Goal: Find specific page/section: Find specific page/section

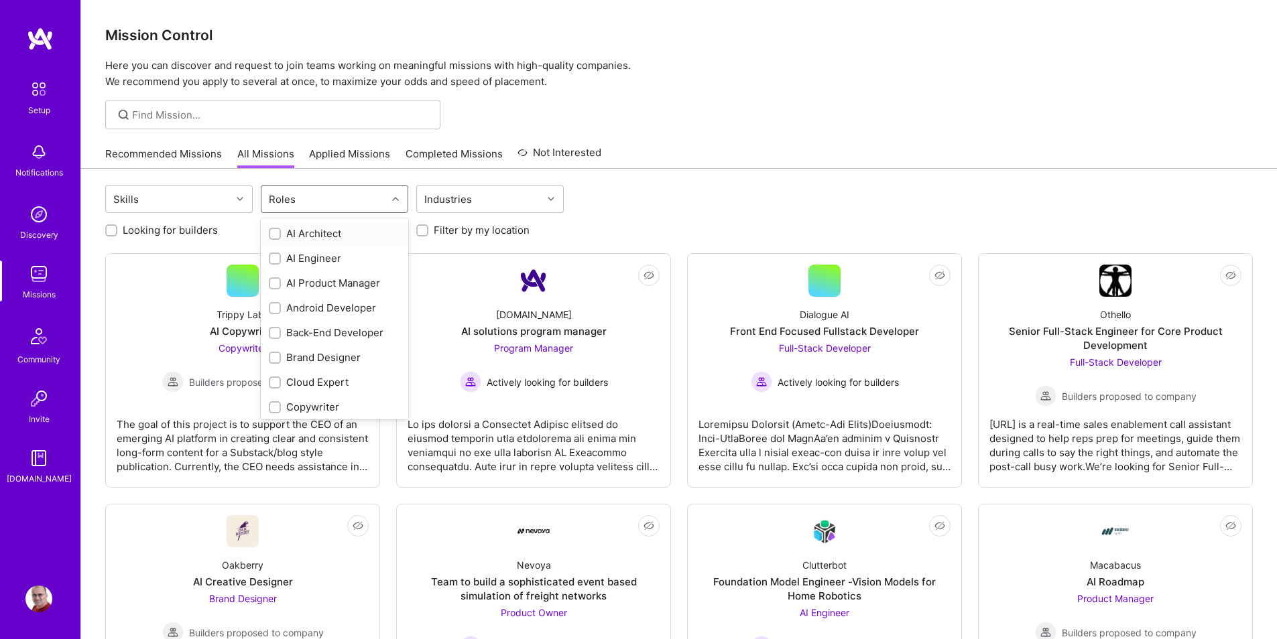
click at [335, 198] on div "Roles" at bounding box center [323, 199] width 125 height 27
click at [337, 330] on div "Back-End Developer" at bounding box center [334, 333] width 131 height 14
checkbox input "true"
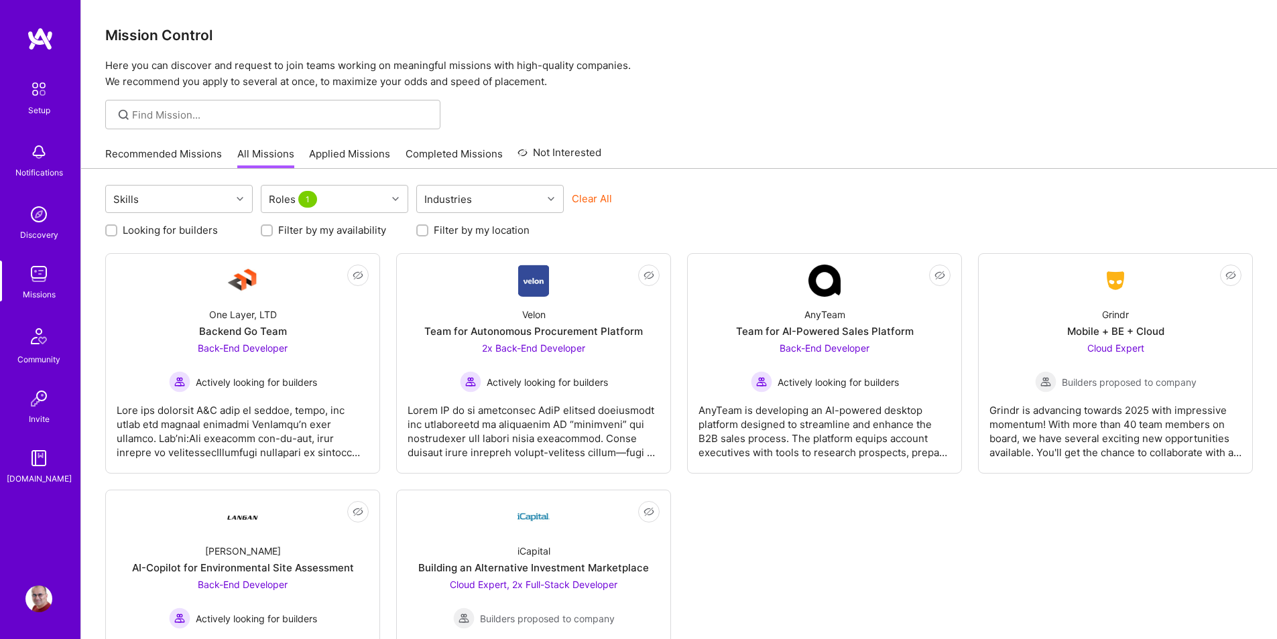
click at [204, 230] on label "Looking for builders" at bounding box center [170, 230] width 95 height 14
click at [117, 230] on input "Looking for builders" at bounding box center [112, 230] width 9 height 9
checkbox input "true"
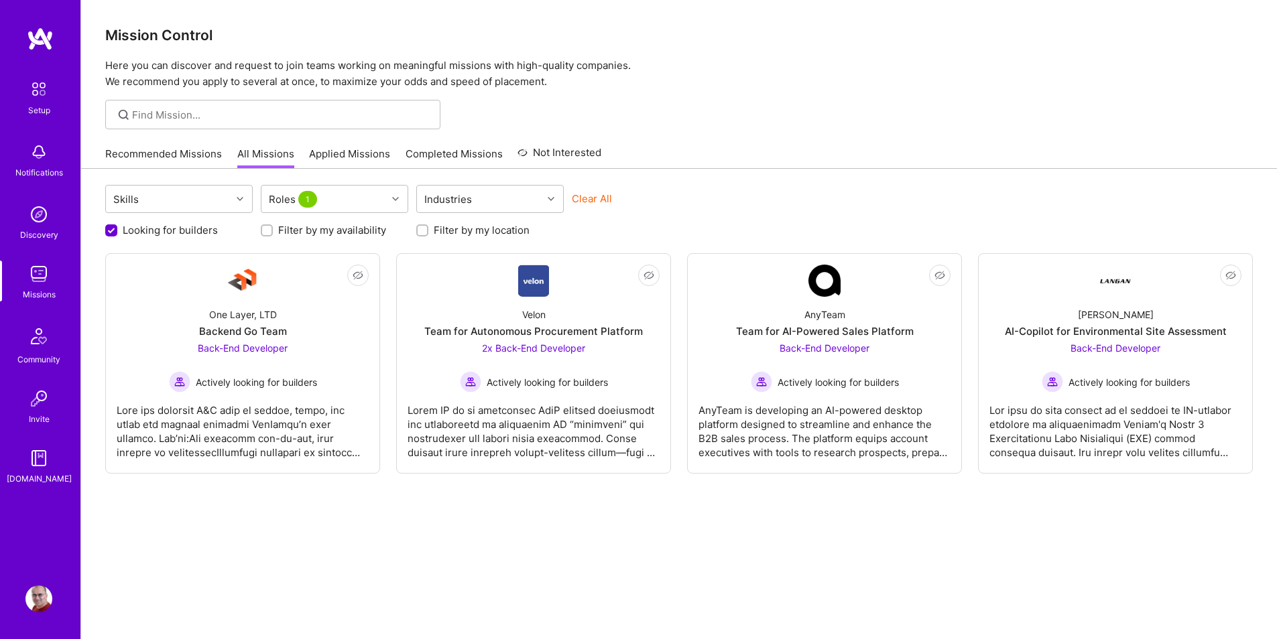
click at [141, 153] on link "Recommended Missions" at bounding box center [163, 158] width 117 height 22
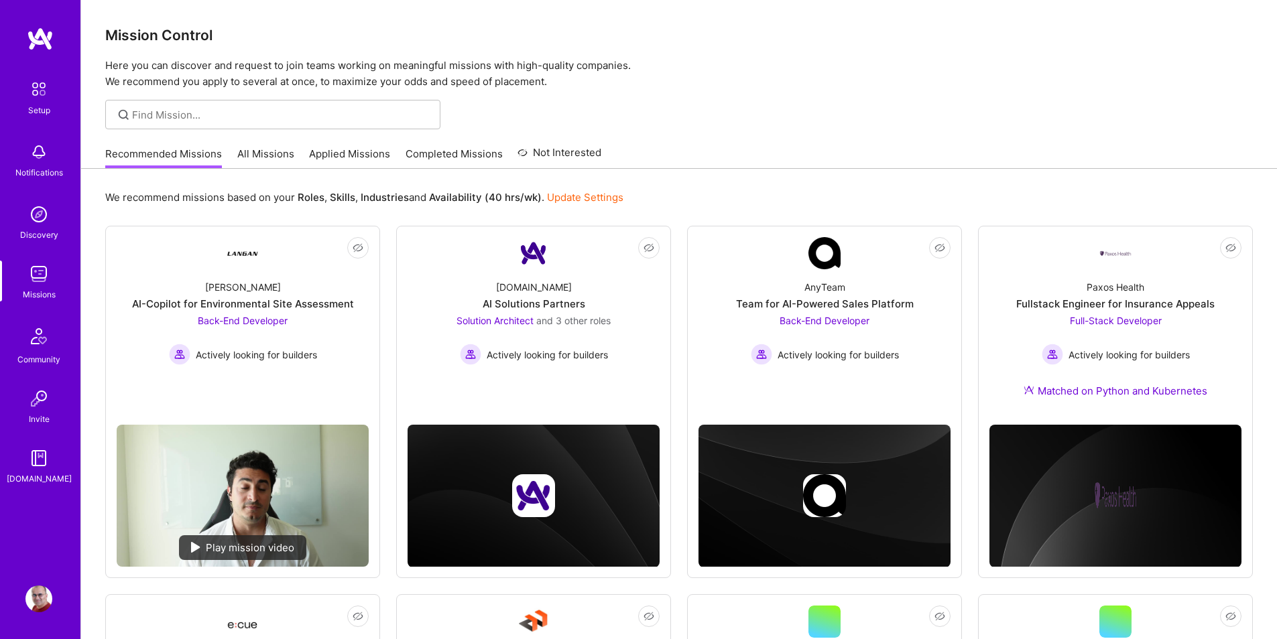
click at [752, 80] on p "Here you can discover and request to join teams working on meaningful missions …" at bounding box center [678, 74] width 1147 height 32
